Goal: Task Accomplishment & Management: Manage account settings

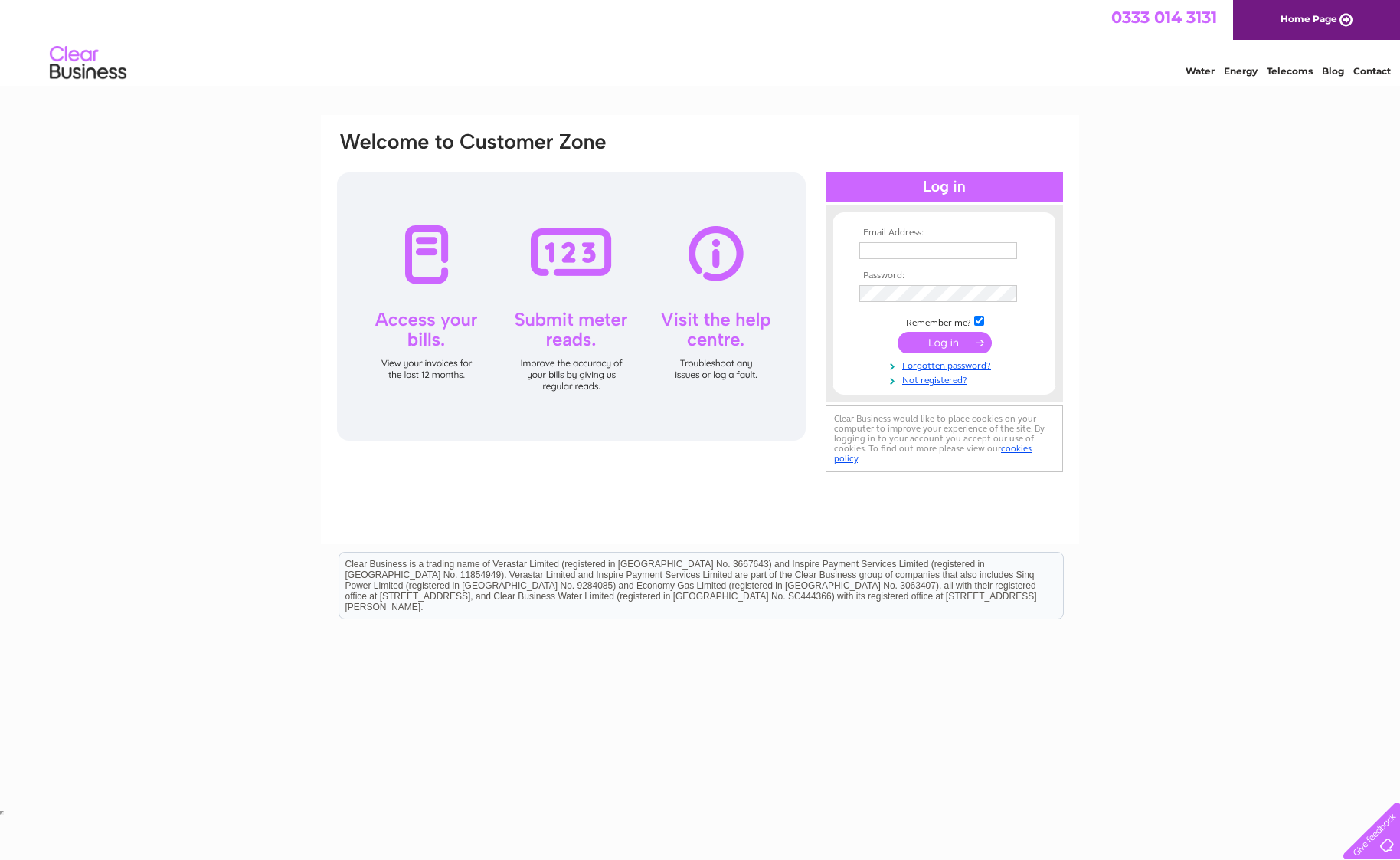
type input "palmyra.res@gmail.com"
click at [871, 340] on td at bounding box center [944, 342] width 177 height 29
click at [950, 338] on input "submit" at bounding box center [945, 342] width 95 height 21
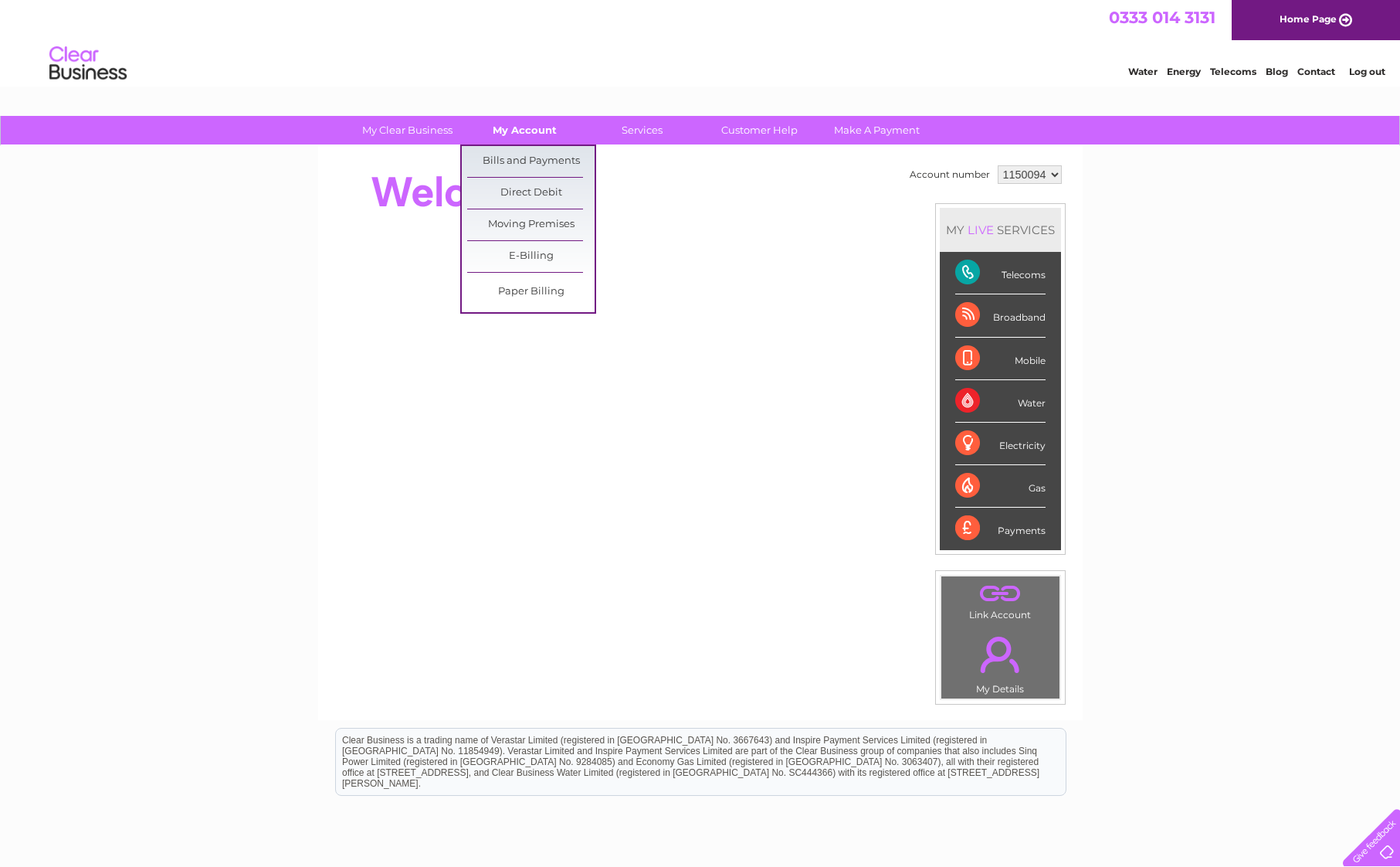
click at [516, 130] on link "My Account" at bounding box center [524, 130] width 127 height 29
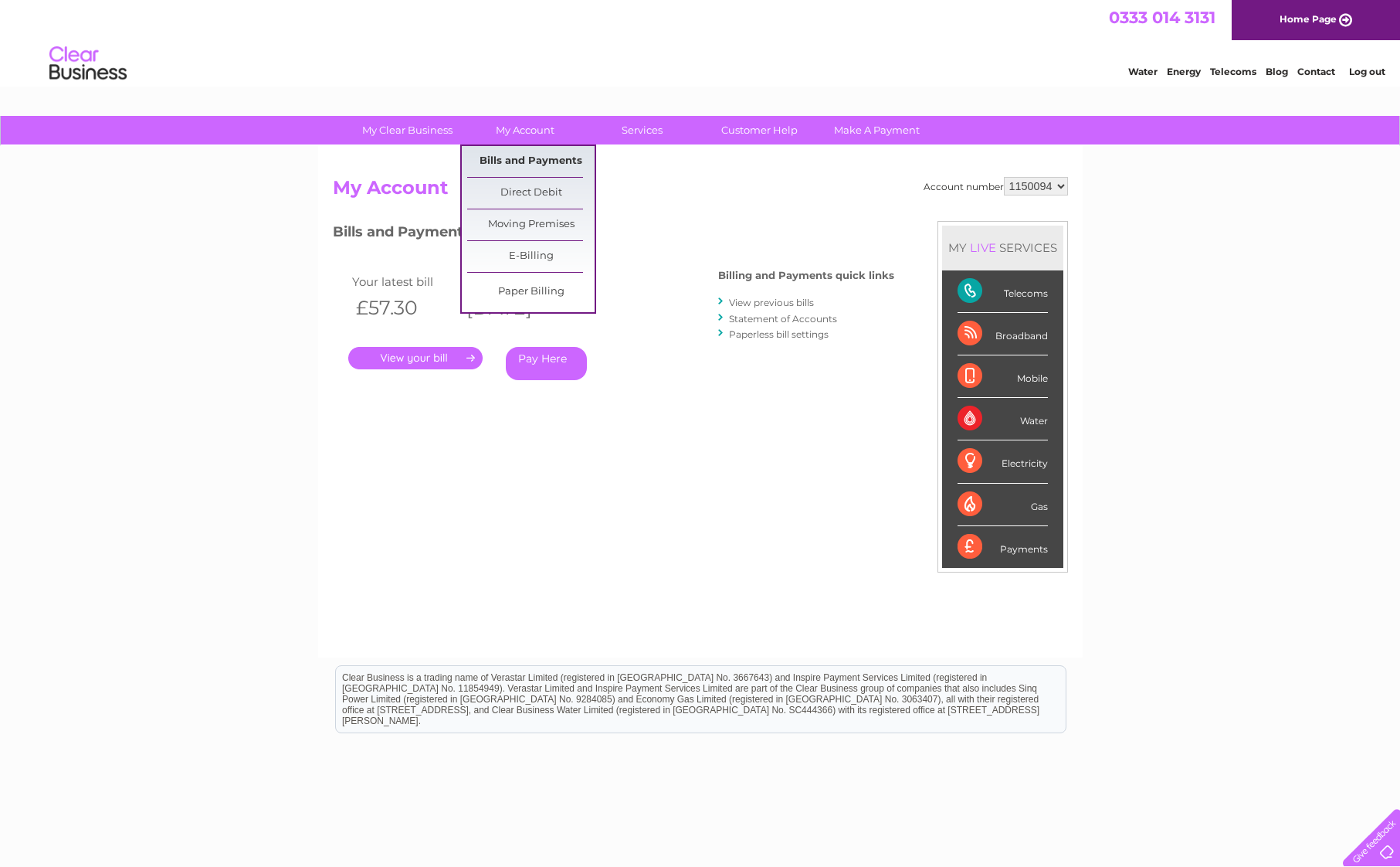
click at [520, 151] on link "Bills and Payments" at bounding box center [531, 161] width 127 height 31
click at [528, 166] on link "Bills and Payments" at bounding box center [531, 161] width 127 height 31
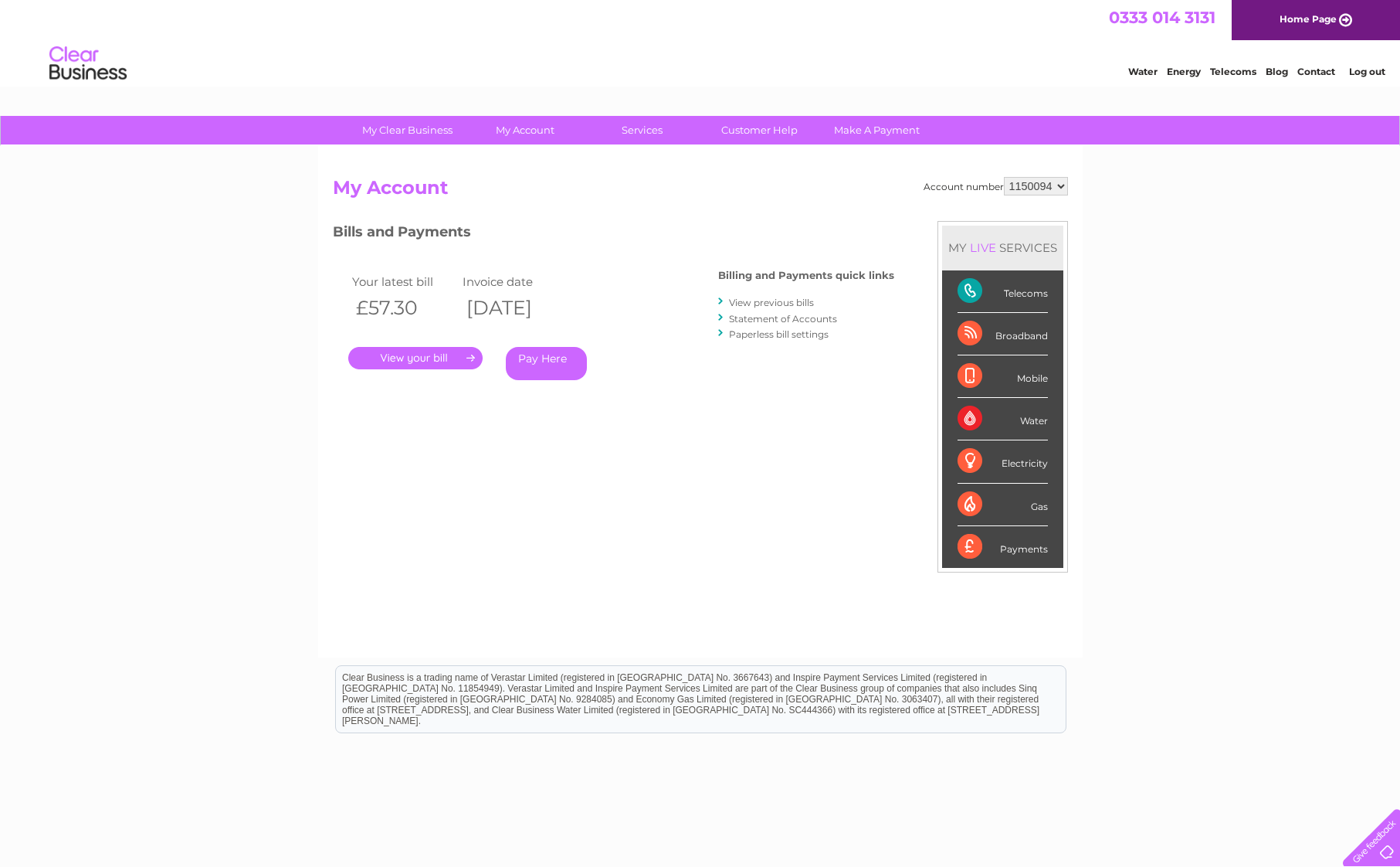
click at [426, 355] on link "." at bounding box center [415, 358] width 134 height 22
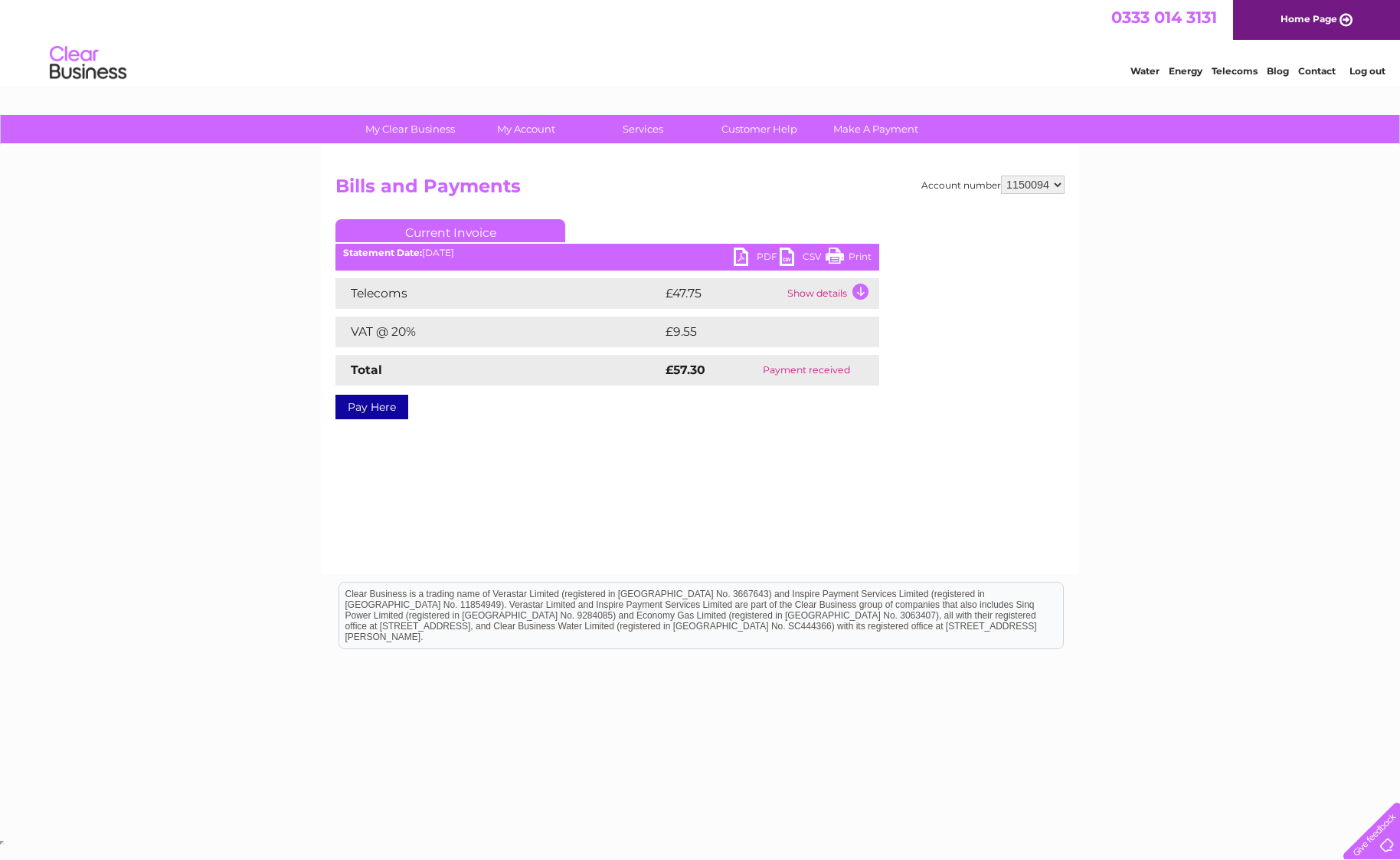
drag, startPoint x: 841, startPoint y: 255, endPoint x: 124, endPoint y: 188, distance: 720.1
click at [841, 255] on link "Print" at bounding box center [849, 259] width 46 height 22
